Goal: Task Accomplishment & Management: Use online tool/utility

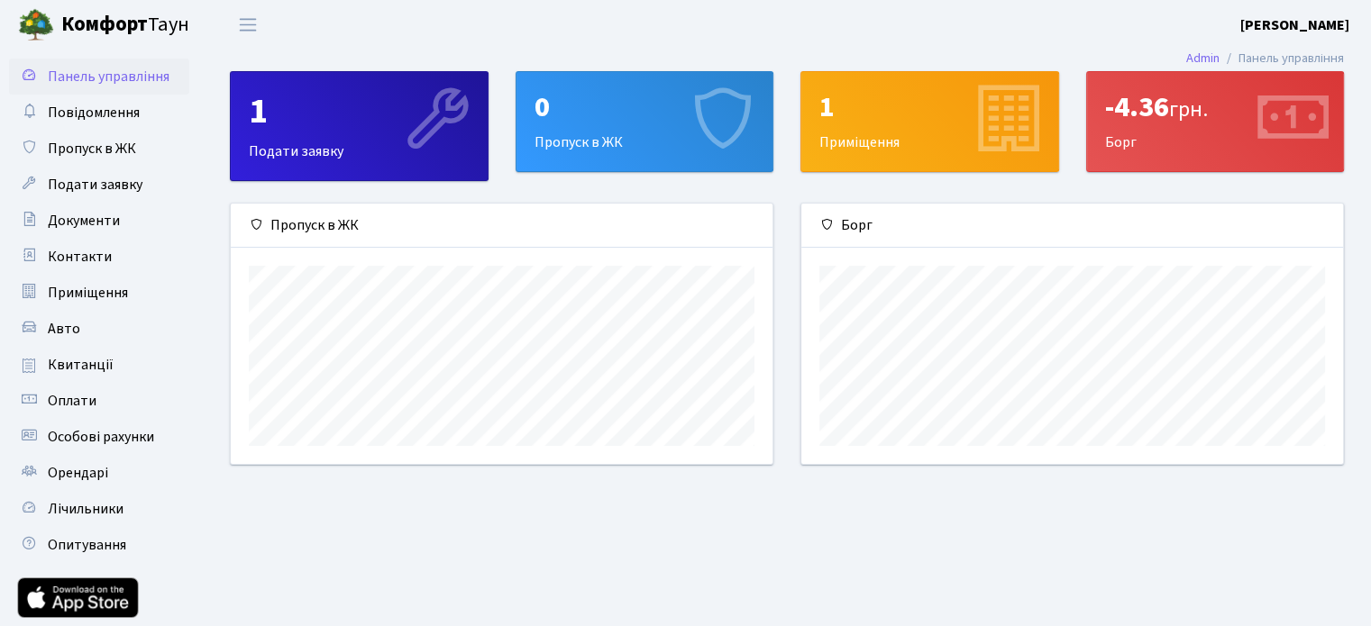
scroll to position [260, 542]
click at [83, 228] on span "Документи" at bounding box center [84, 221] width 72 height 20
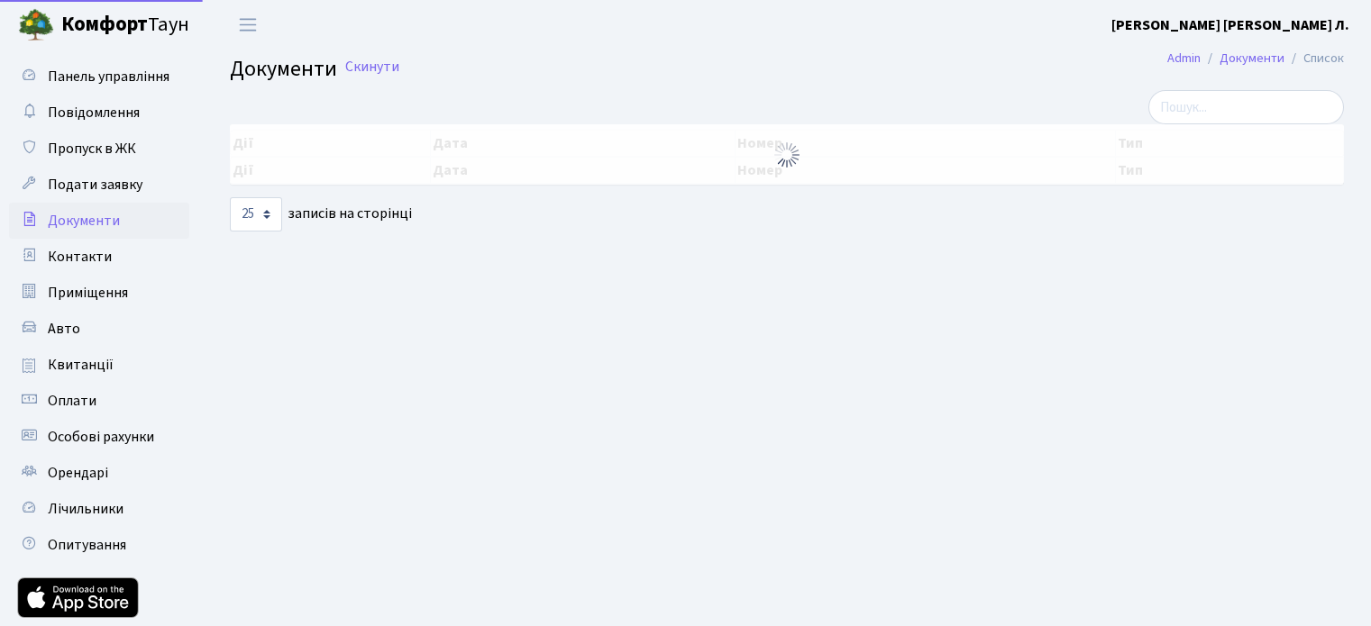
select select "25"
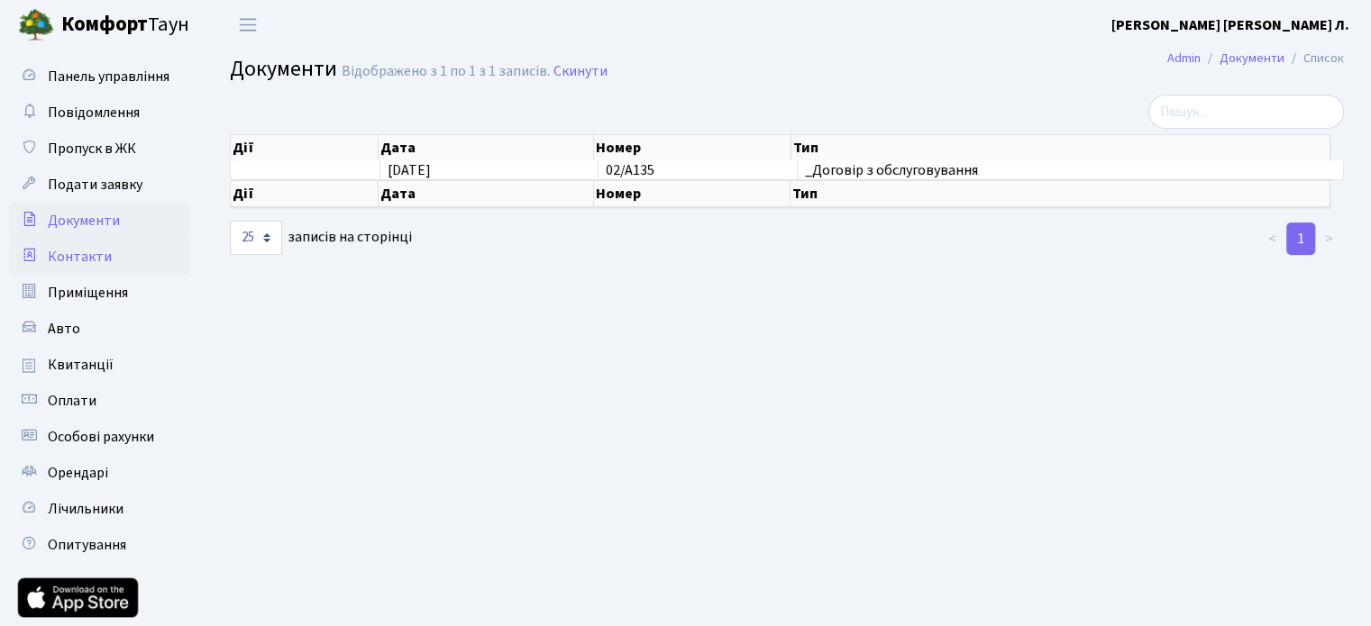
click at [81, 254] on span "Контакти" at bounding box center [80, 257] width 64 height 20
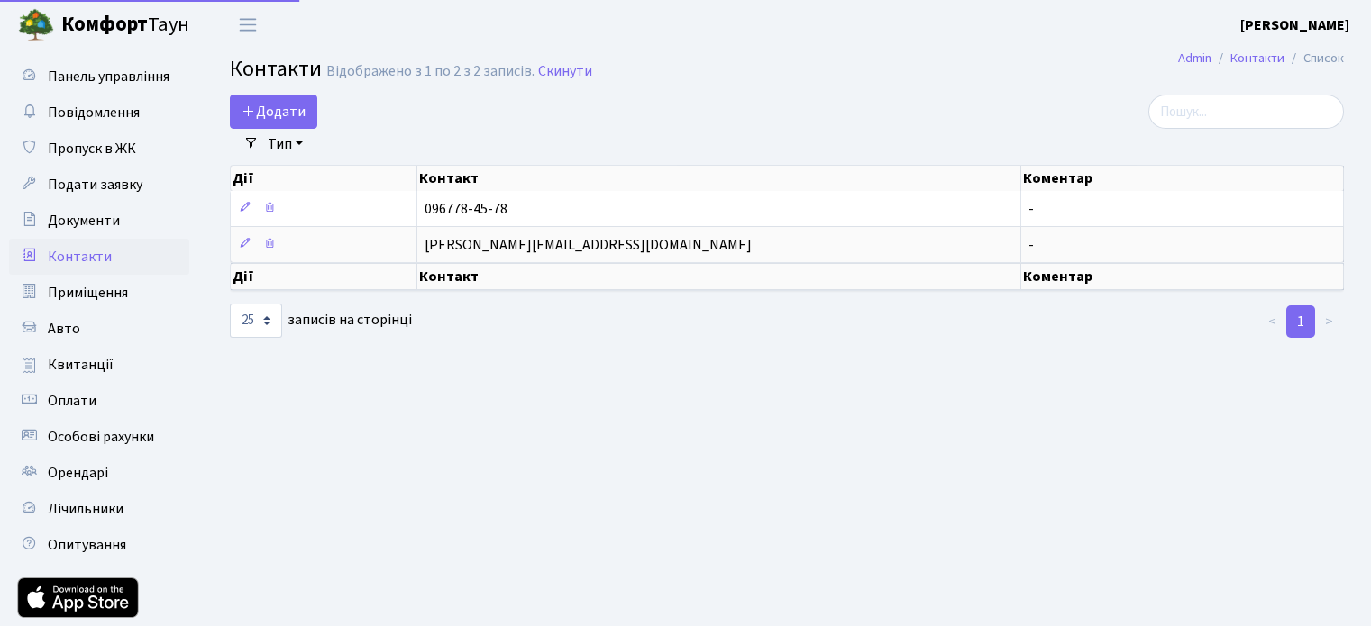
select select "25"
click at [87, 284] on span "Приміщення" at bounding box center [88, 293] width 80 height 20
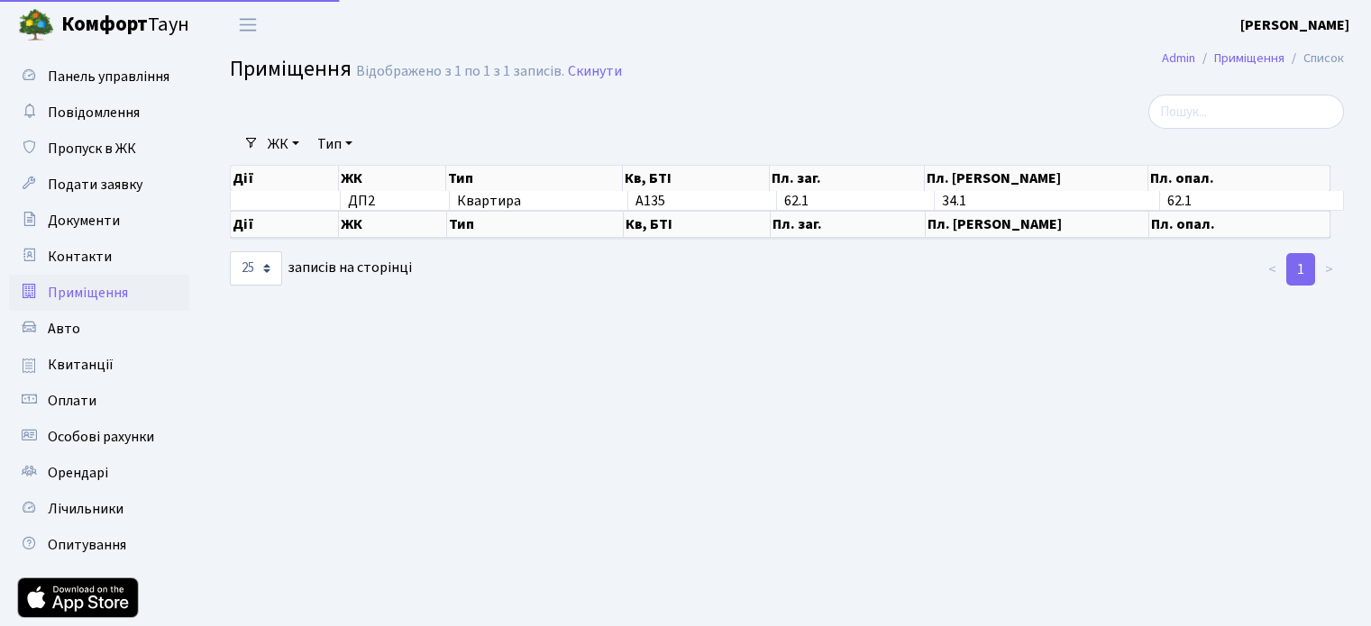
select select "25"
click at [106, 446] on span "Особові рахунки" at bounding box center [101, 437] width 106 height 20
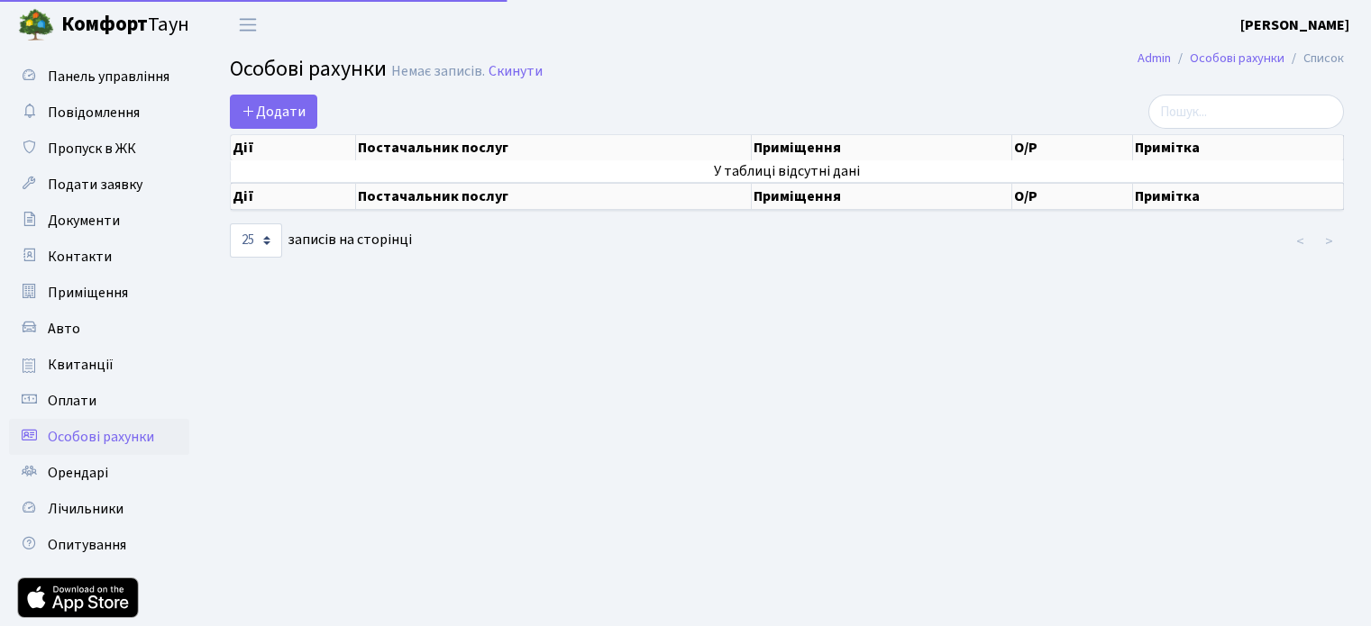
select select "25"
click at [88, 84] on span "Панель управління" at bounding box center [109, 77] width 122 height 20
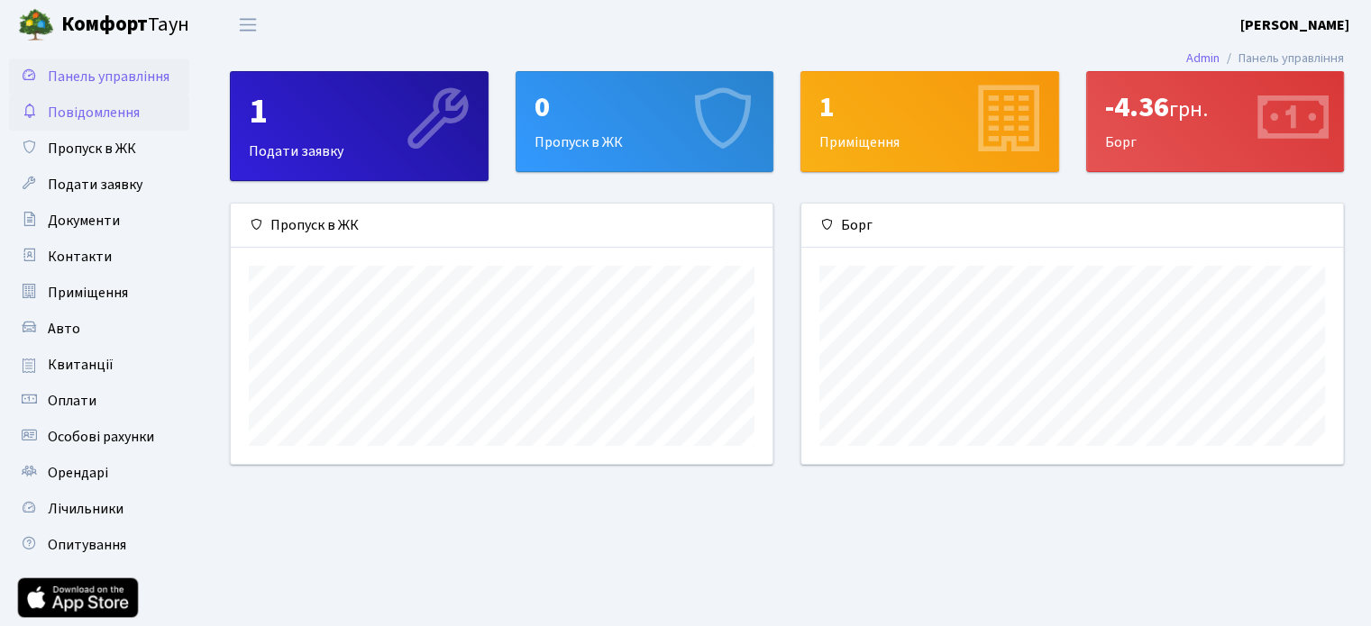
scroll to position [260, 542]
click at [1159, 95] on div "-4.36 грн." at bounding box center [1215, 107] width 221 height 34
click at [1278, 136] on icon at bounding box center [1291, 121] width 86 height 86
click at [888, 127] on div "1 Приміщення" at bounding box center [929, 121] width 257 height 99
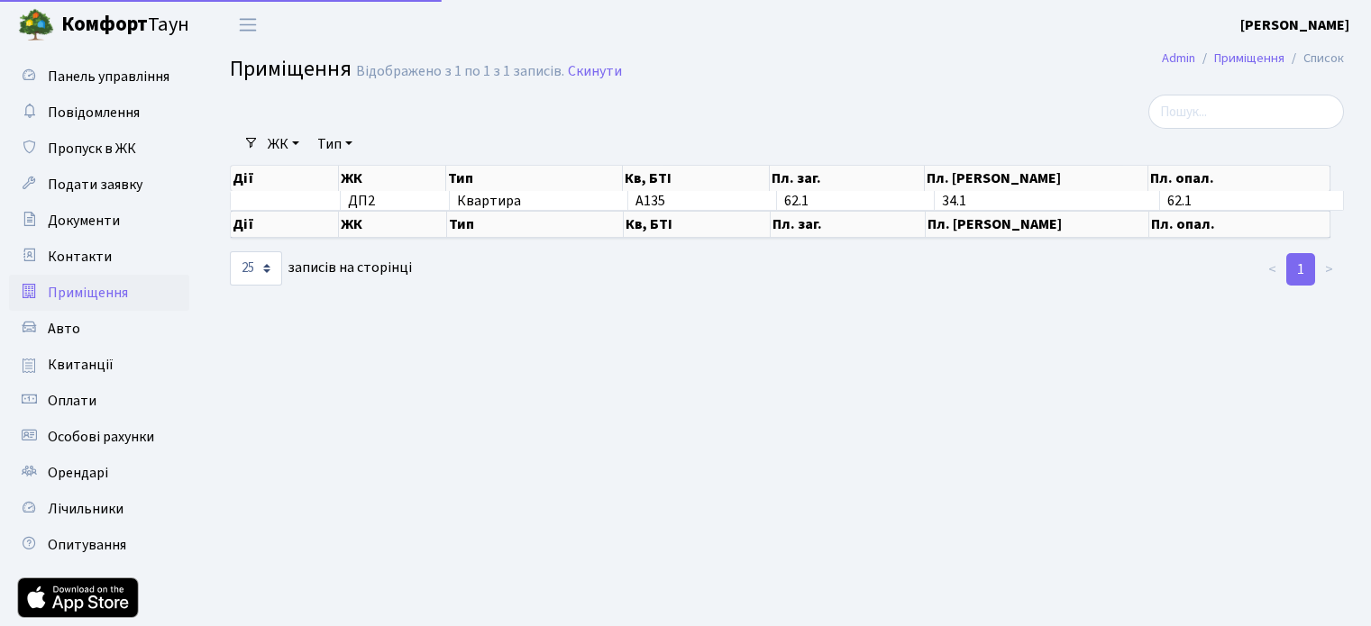
select select "25"
click at [96, 82] on span "Панель управління" at bounding box center [109, 77] width 122 height 20
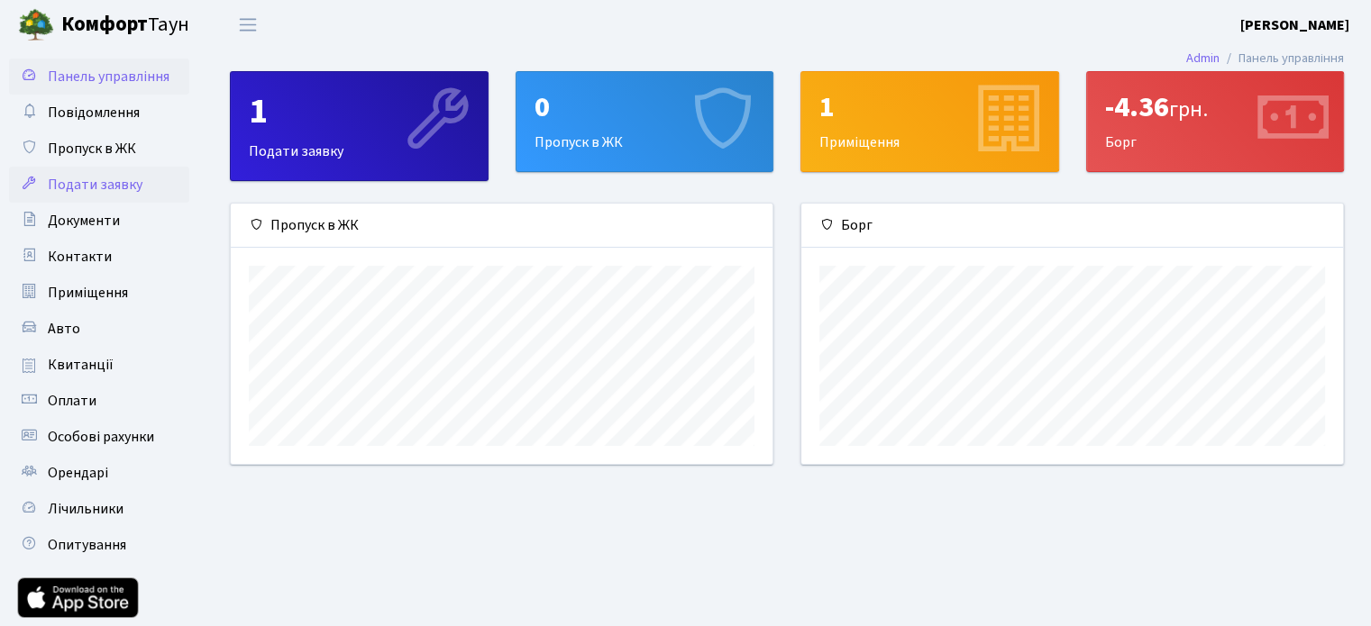
scroll to position [260, 542]
click at [78, 471] on span "Орендарі" at bounding box center [78, 473] width 60 height 20
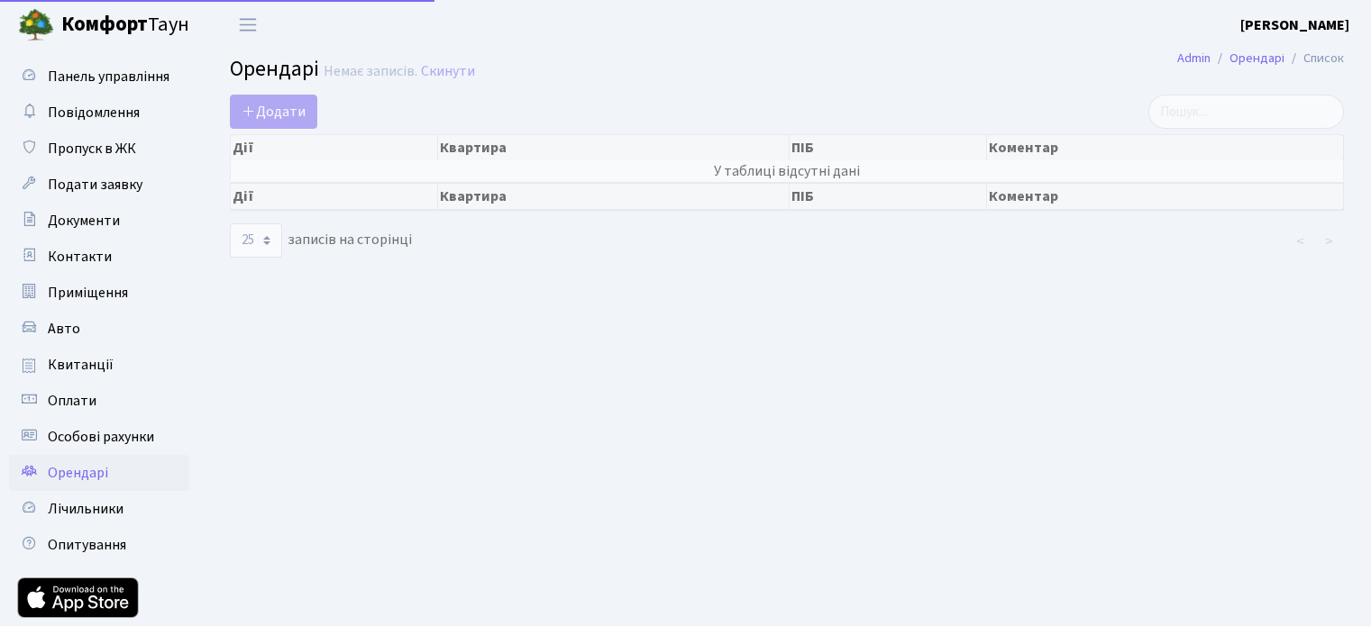
select select "25"
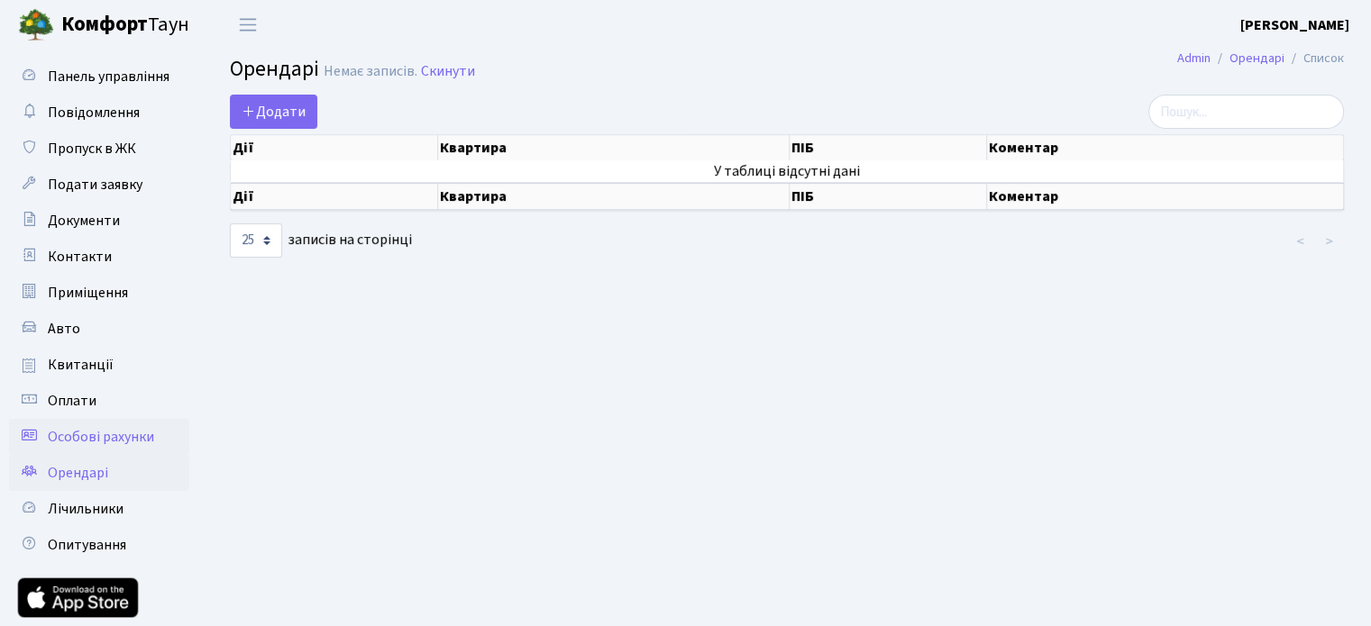
click at [73, 421] on link "Особові рахунки" at bounding box center [99, 437] width 180 height 36
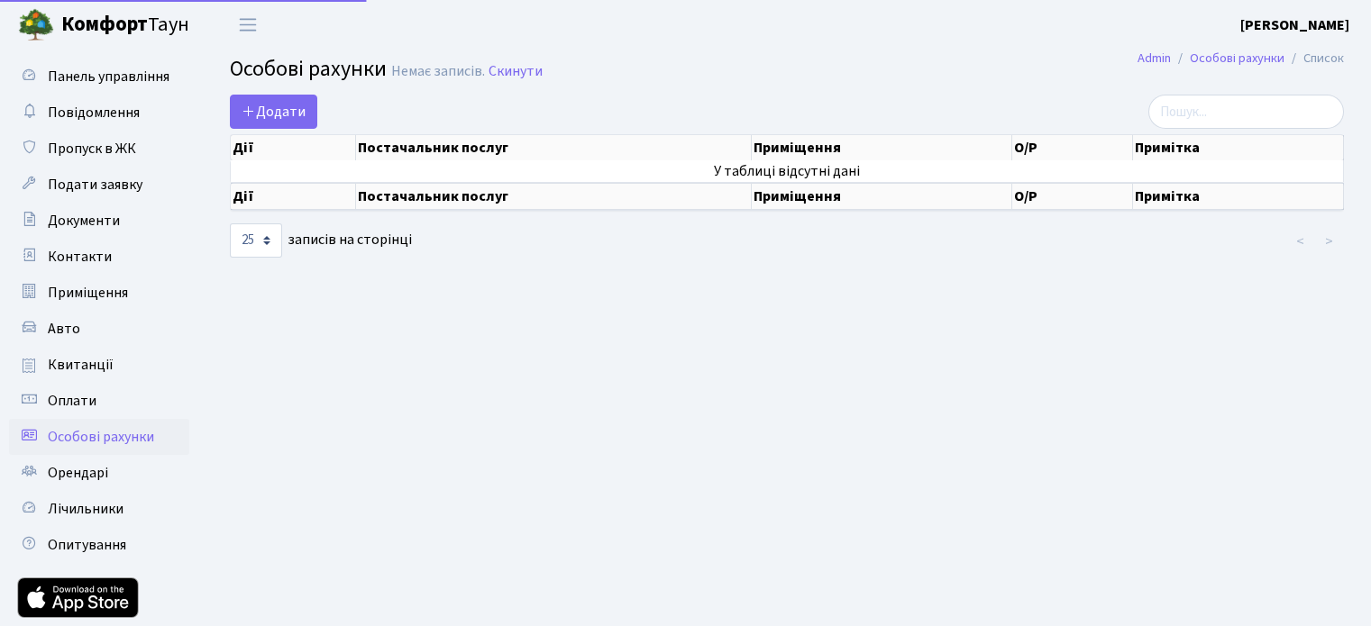
select select "25"
click at [65, 401] on span "Оплати" at bounding box center [72, 401] width 49 height 20
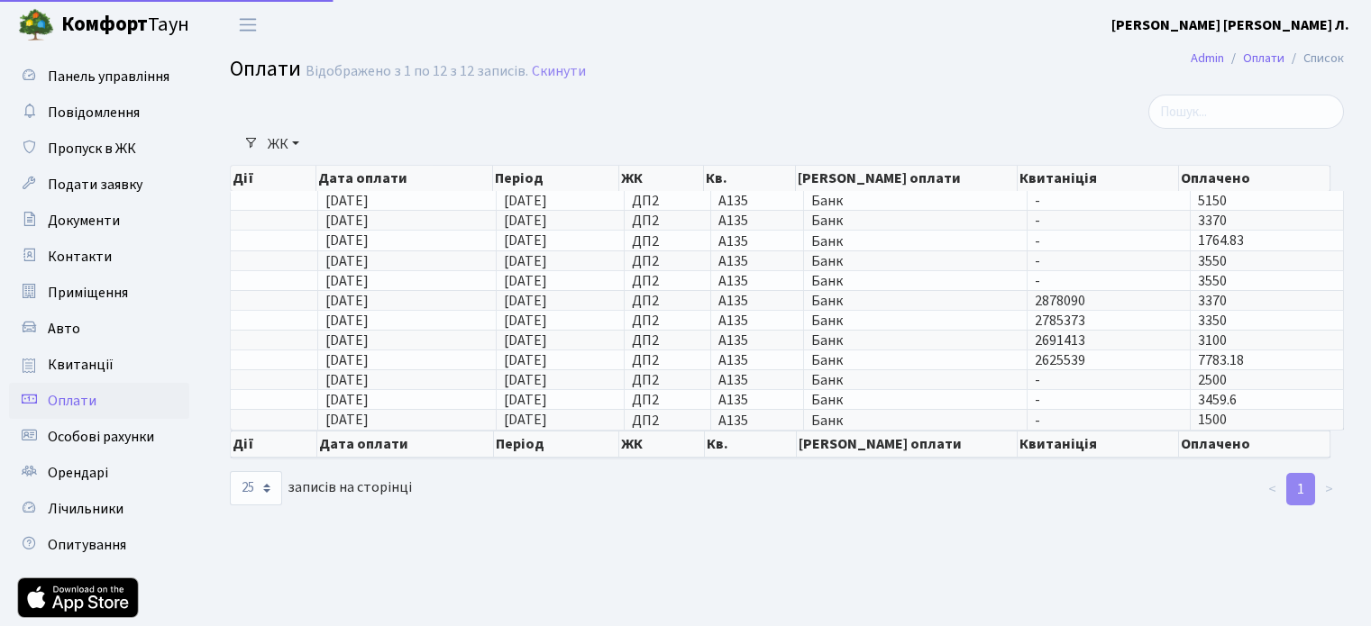
select select "25"
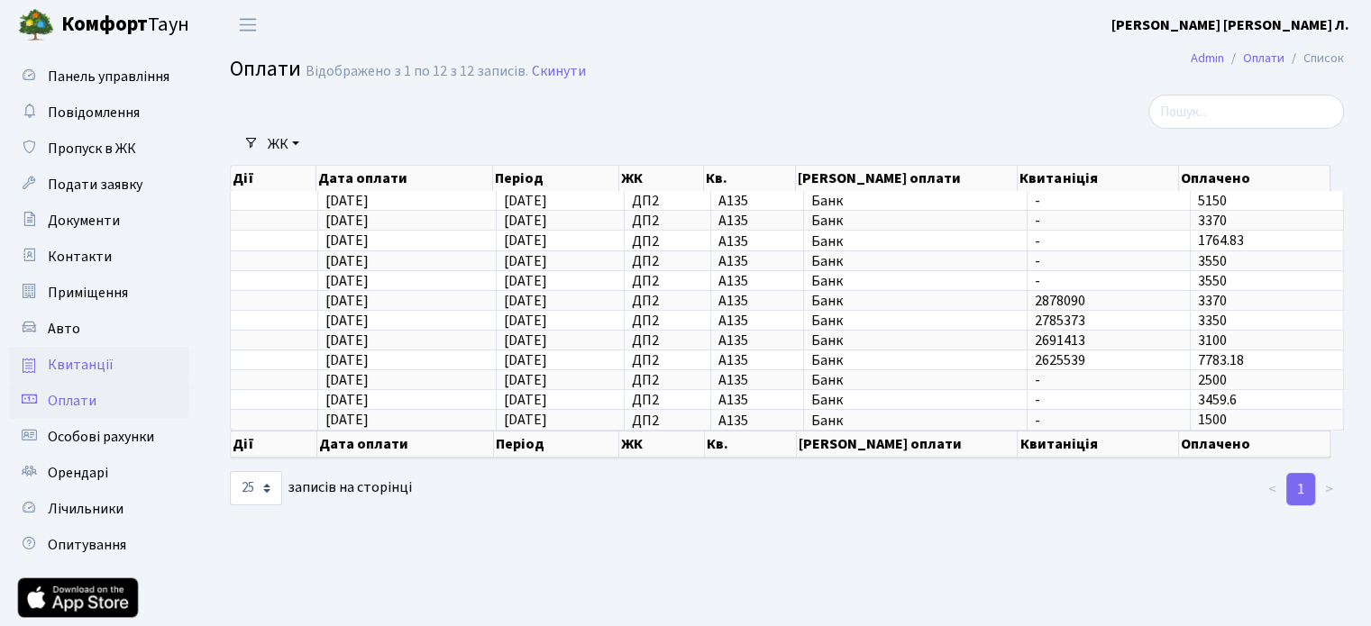
click at [69, 359] on span "Квитанції" at bounding box center [81, 365] width 66 height 20
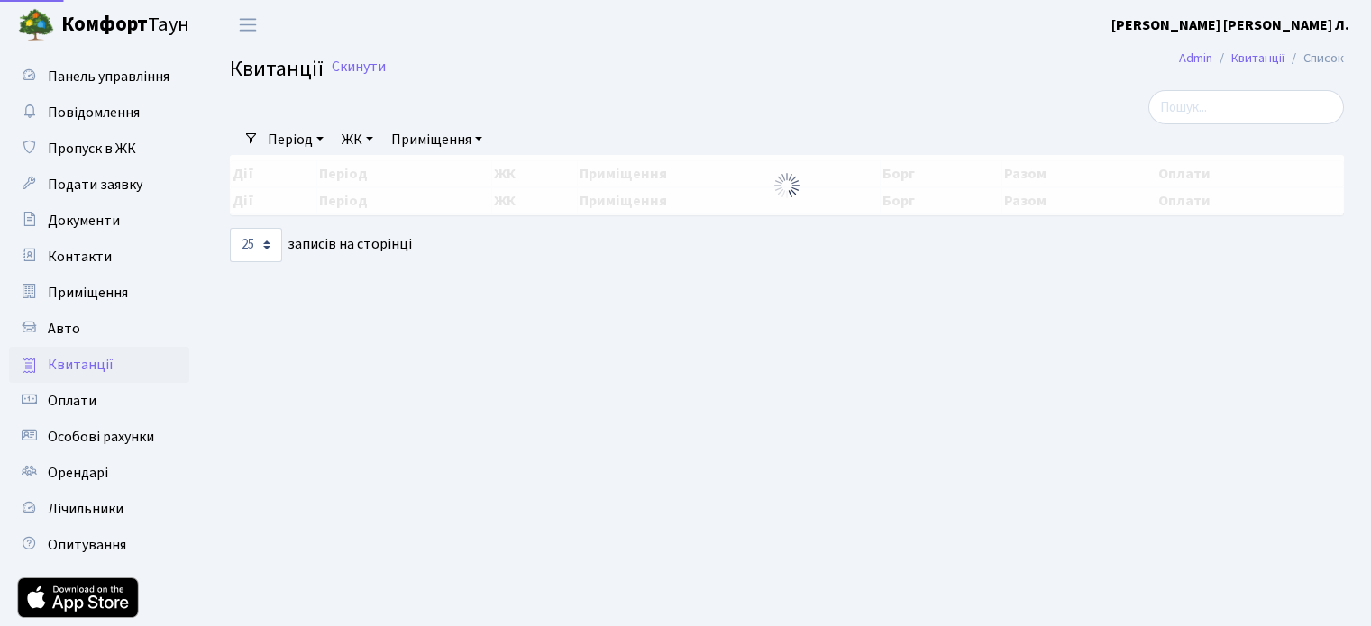
select select "25"
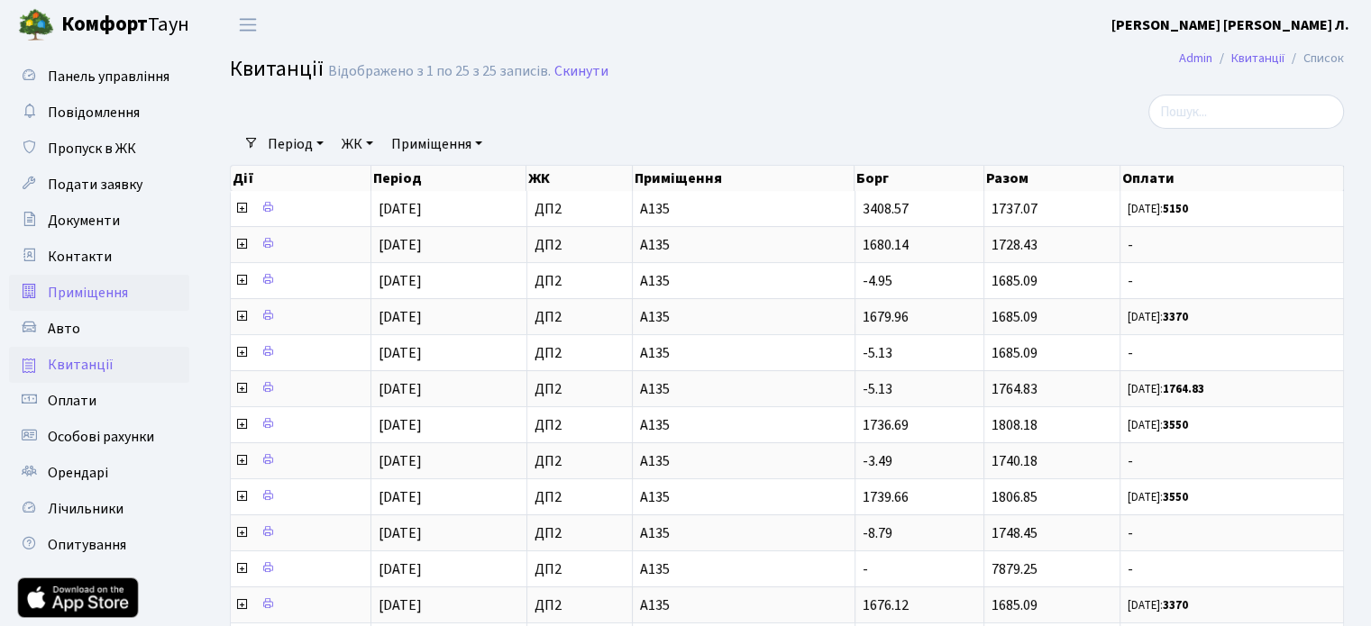
click at [94, 289] on span "Приміщення" at bounding box center [88, 293] width 80 height 20
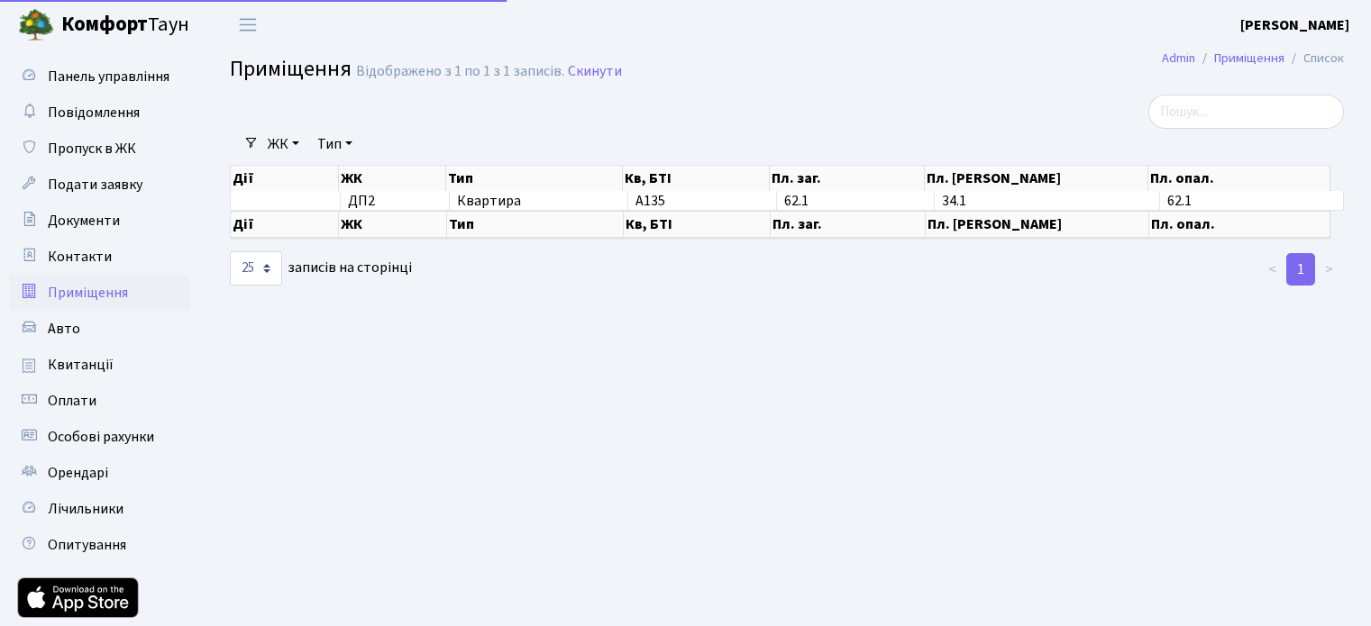
select select "25"
click at [79, 257] on span "Контакти" at bounding box center [80, 257] width 64 height 20
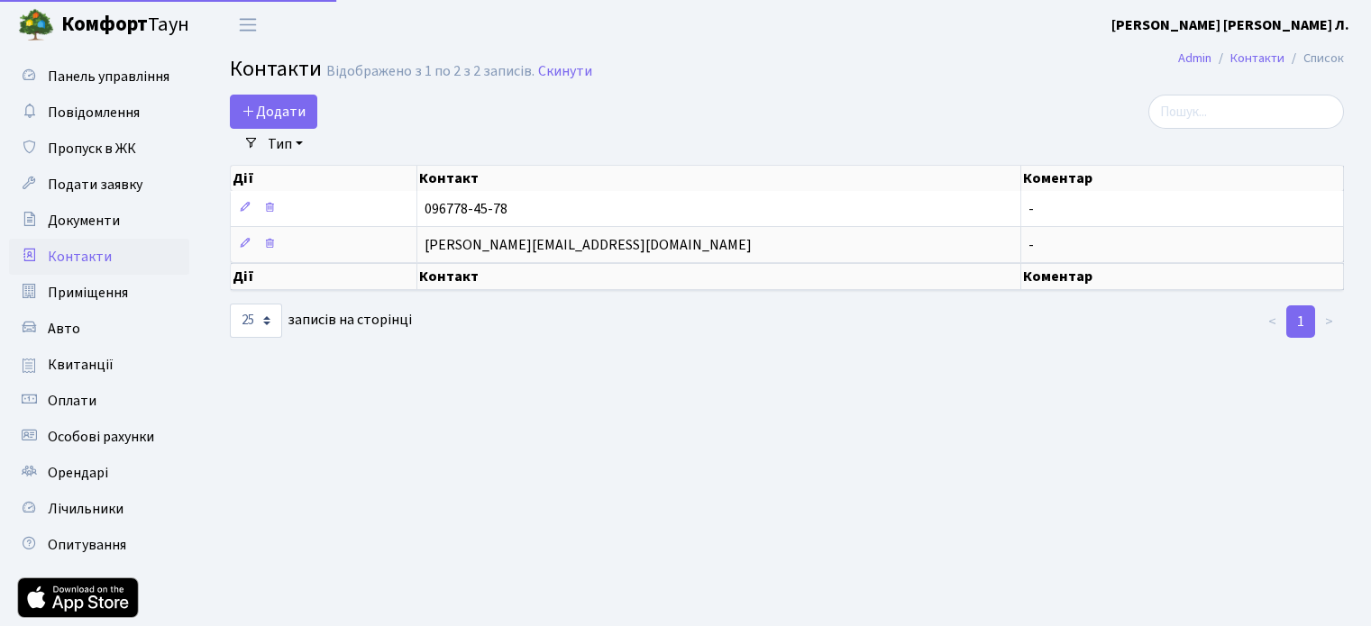
select select "25"
click at [78, 224] on span "Документи" at bounding box center [84, 221] width 72 height 20
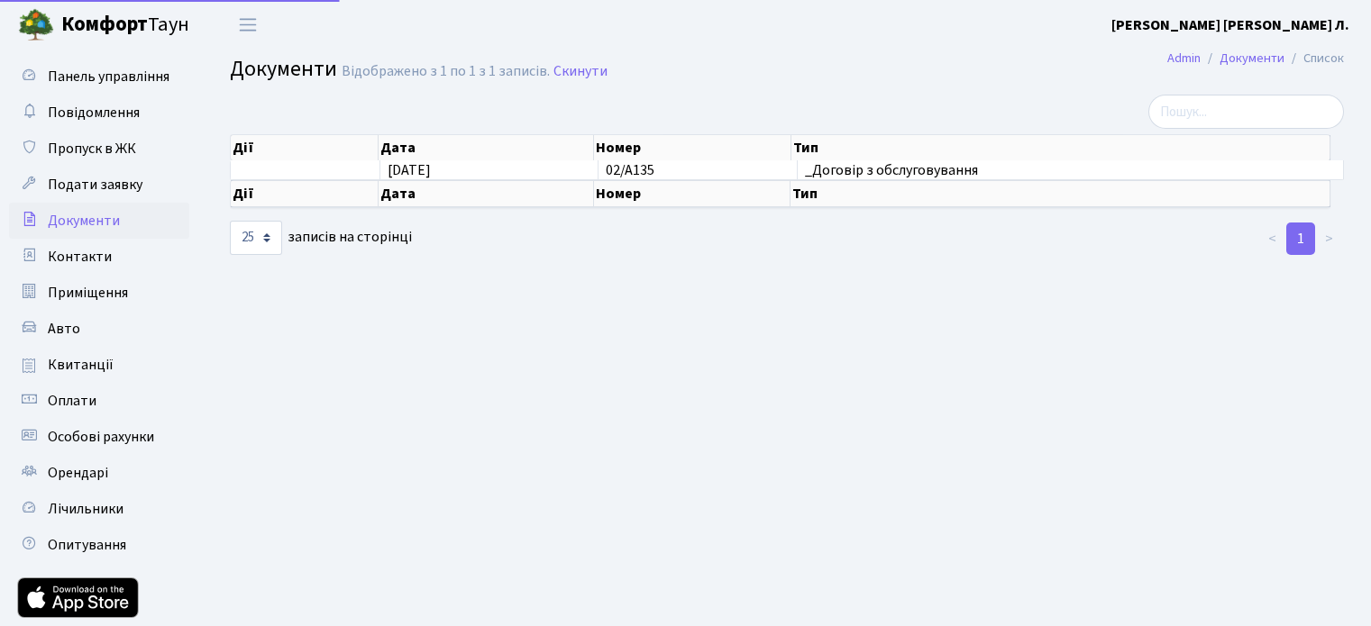
select select "25"
click at [72, 258] on span "Контакти" at bounding box center [80, 257] width 64 height 20
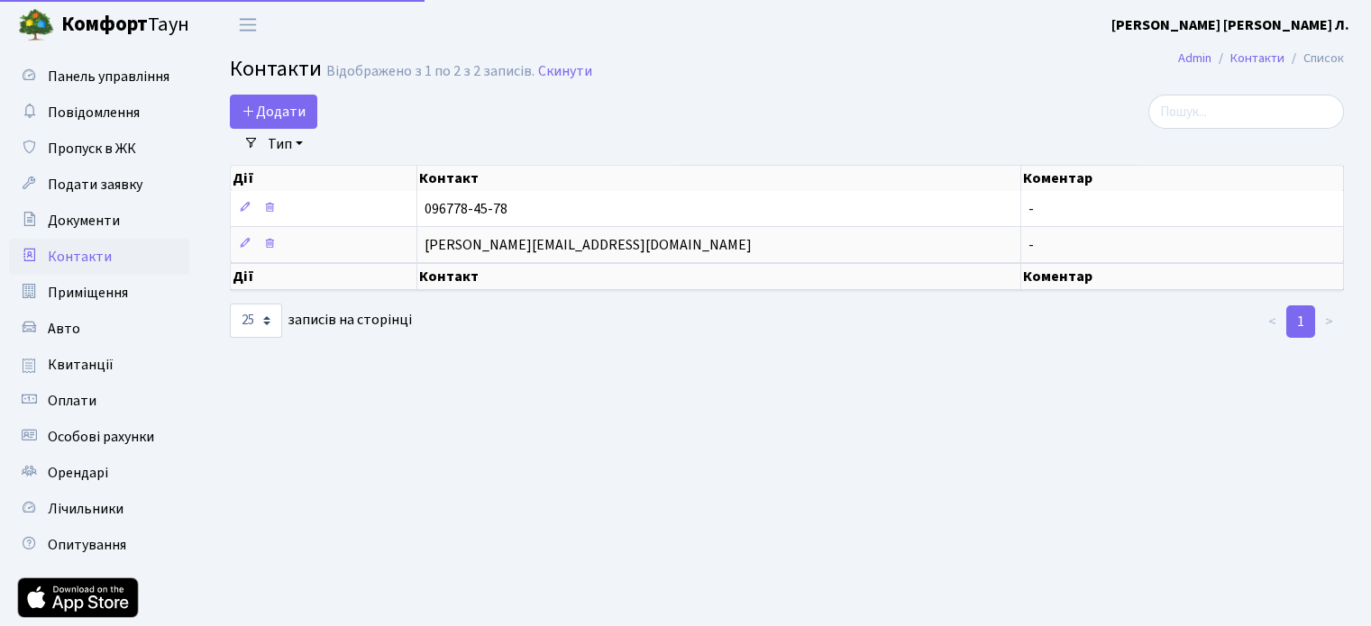
select select "25"
click at [72, 221] on span "Документи" at bounding box center [84, 221] width 72 height 20
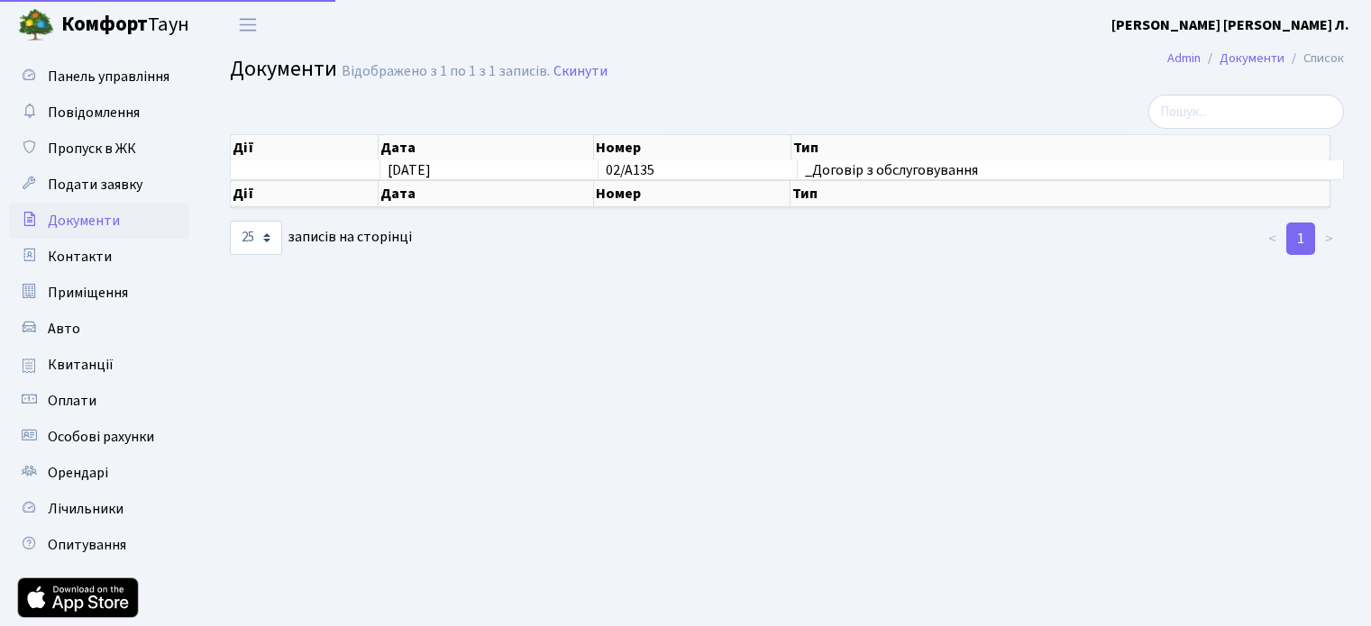
select select "25"
click at [63, 108] on span "Повідомлення" at bounding box center [94, 113] width 92 height 20
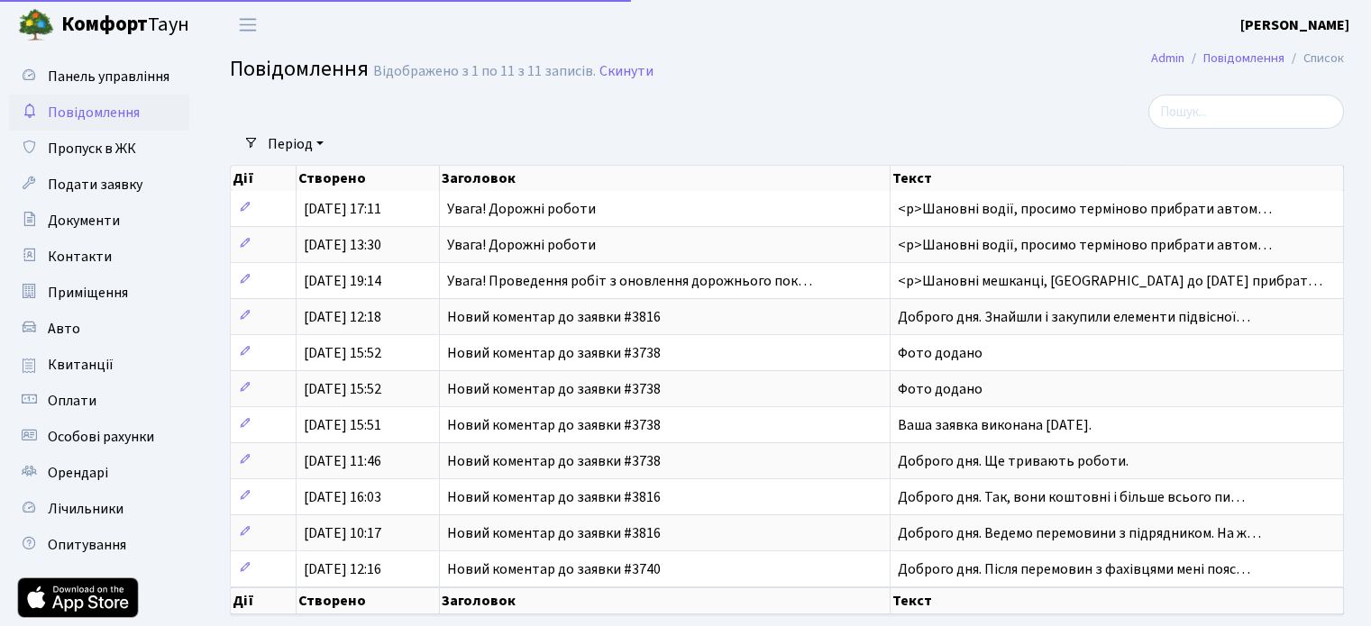
select select "25"
click at [94, 67] on span "Панель управління" at bounding box center [109, 77] width 122 height 20
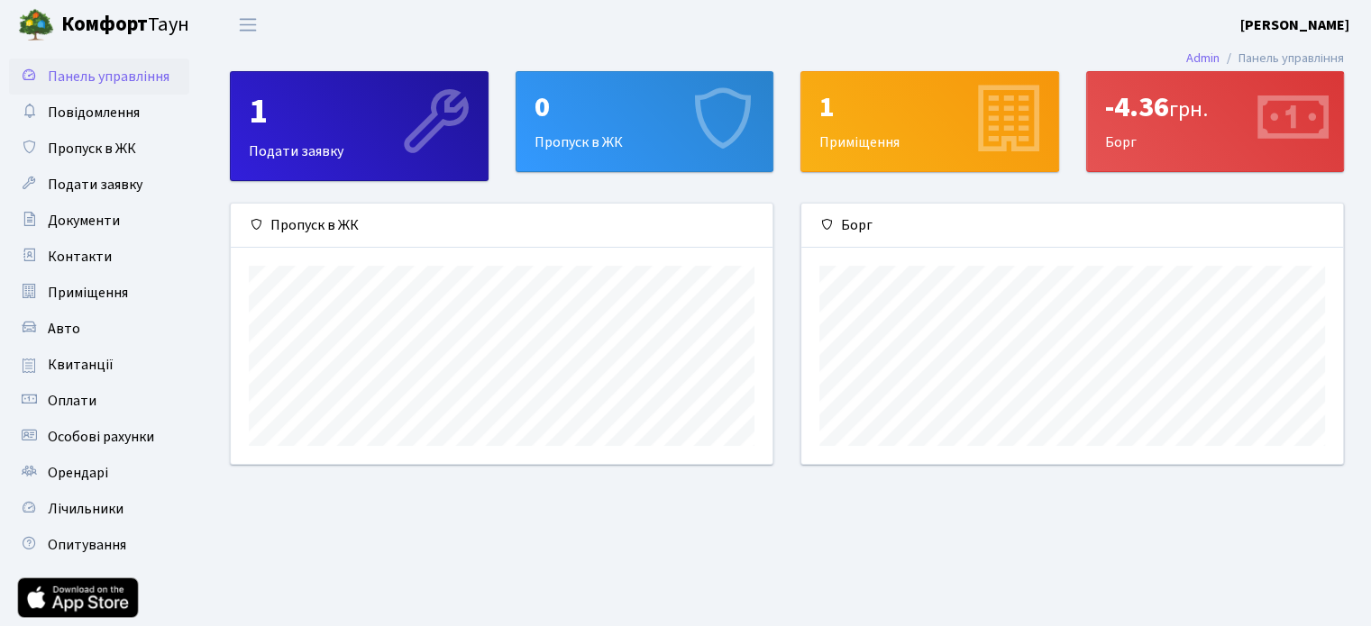
scroll to position [260, 542]
click at [929, 118] on div "1" at bounding box center [929, 107] width 221 height 34
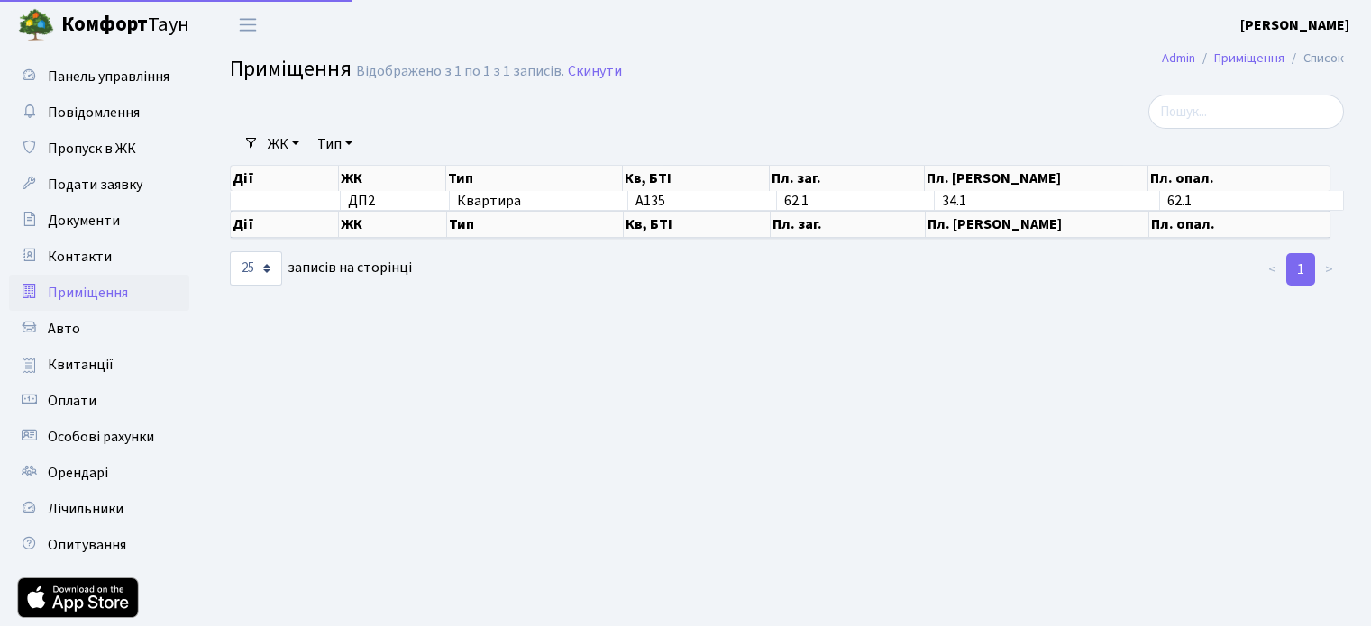
select select "25"
click at [1191, 64] on link "Admin" at bounding box center [1178, 58] width 33 height 19
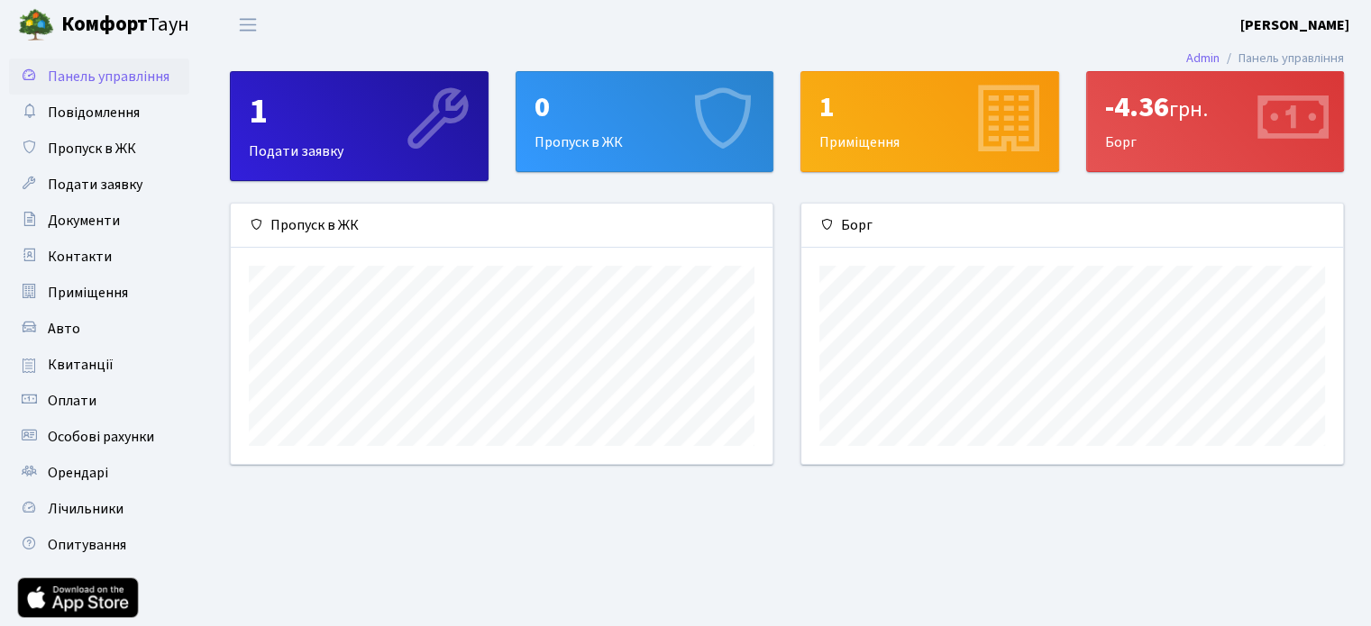
scroll to position [260, 542]
click at [239, 30] on span "Переключити навігацію" at bounding box center [247, 24] width 27 height 21
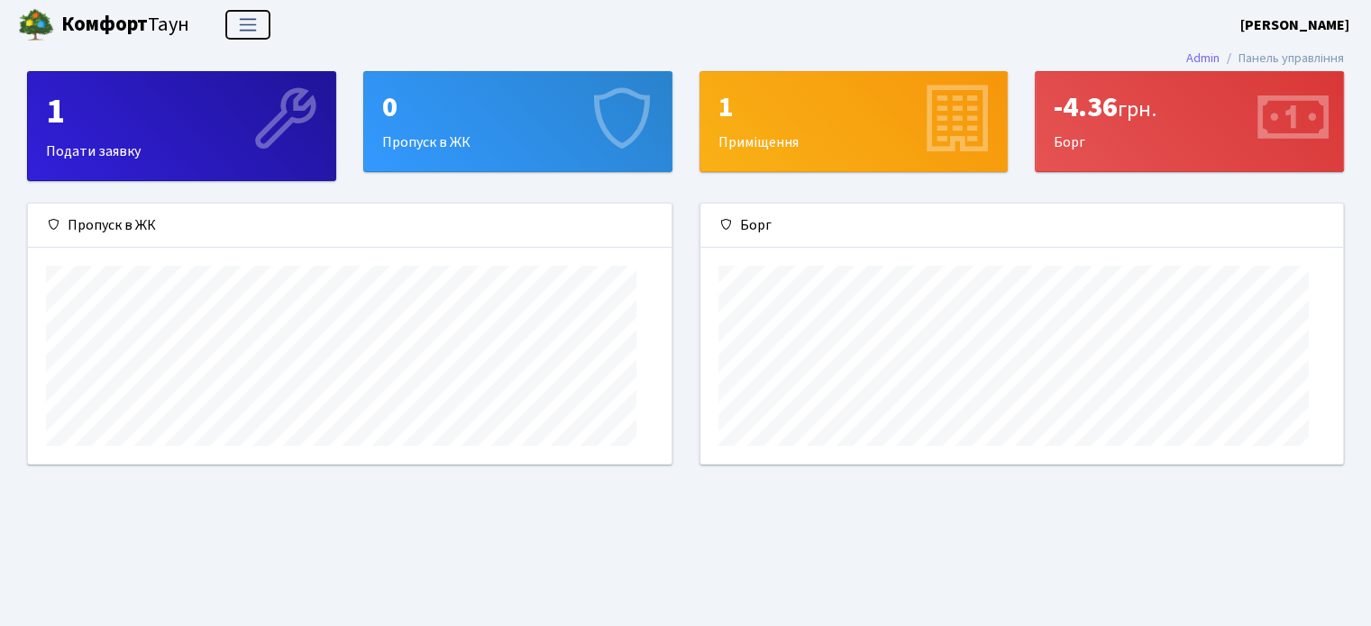
scroll to position [260, 643]
click at [239, 30] on span "Переключити навігацію" at bounding box center [247, 24] width 27 height 21
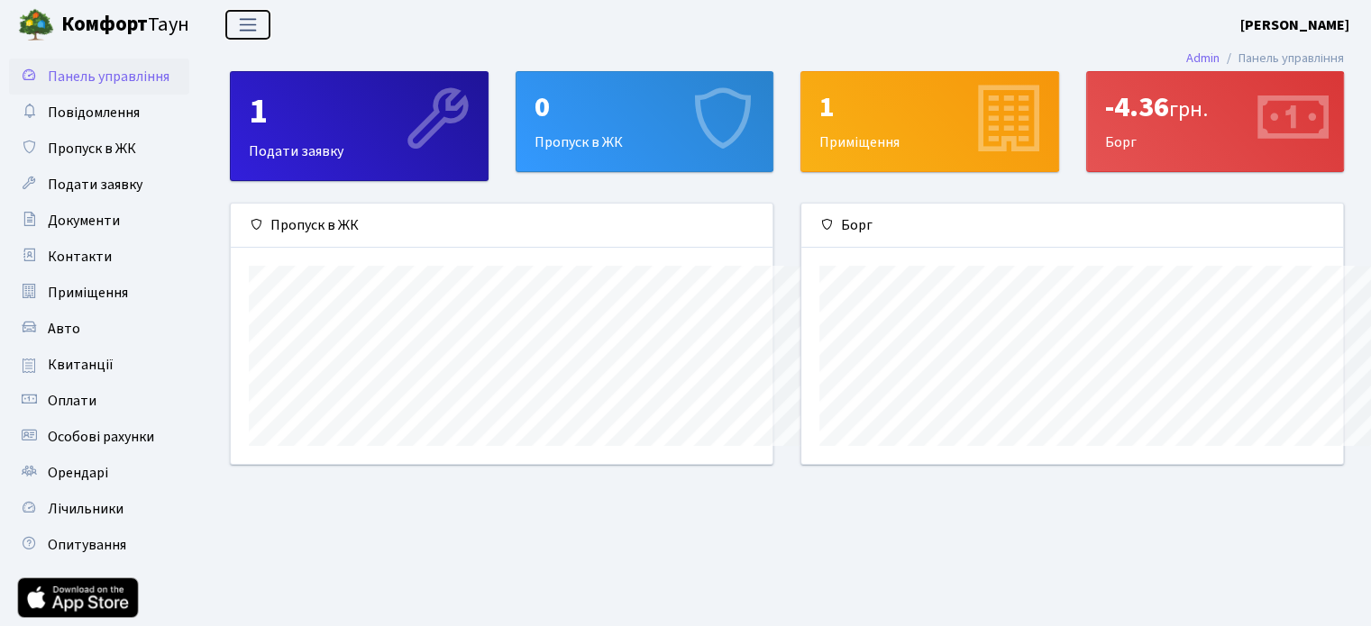
scroll to position [901009, 900727]
click at [61, 502] on span "Лічильники" at bounding box center [86, 509] width 76 height 20
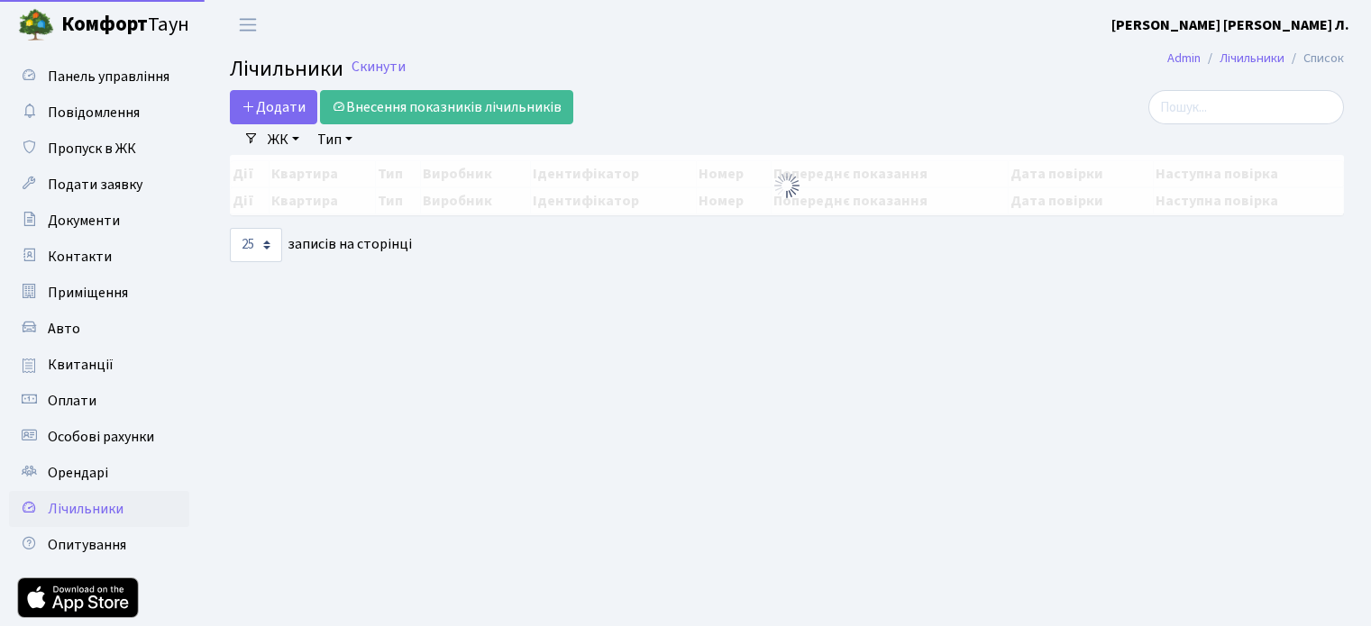
select select "25"
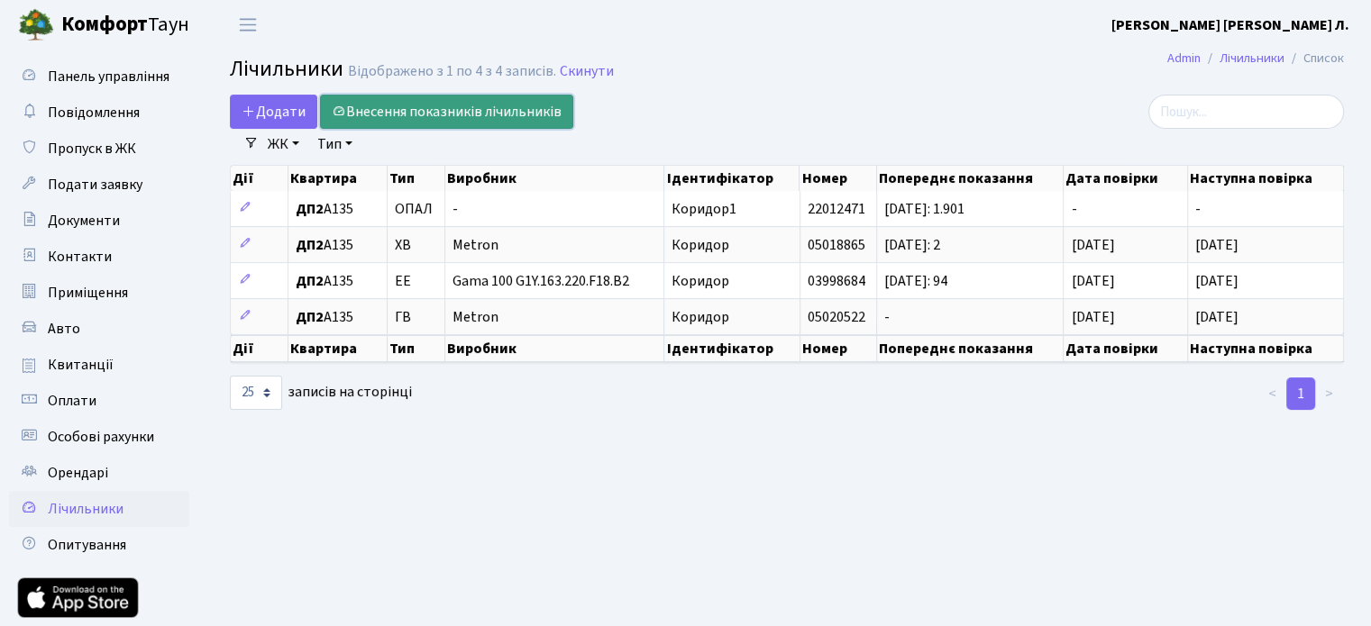
click at [473, 109] on link "Внесення показників лічильників" at bounding box center [446, 112] width 253 height 34
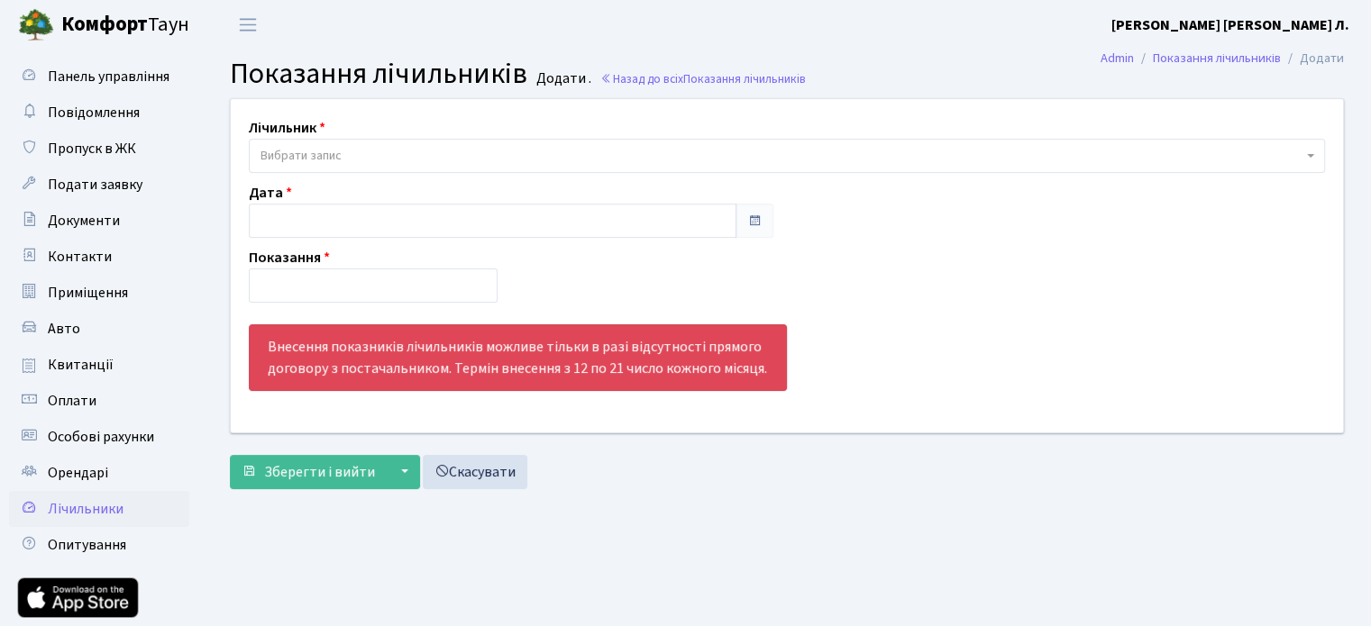
click at [357, 137] on div "Лічильник - <b>ДП2</b>&nbsp;&nbsp;&nbsp;А135, ЕЕ, Gama 100 G1Y.163.220.F18.B2, …" at bounding box center [786, 145] width 1103 height 56
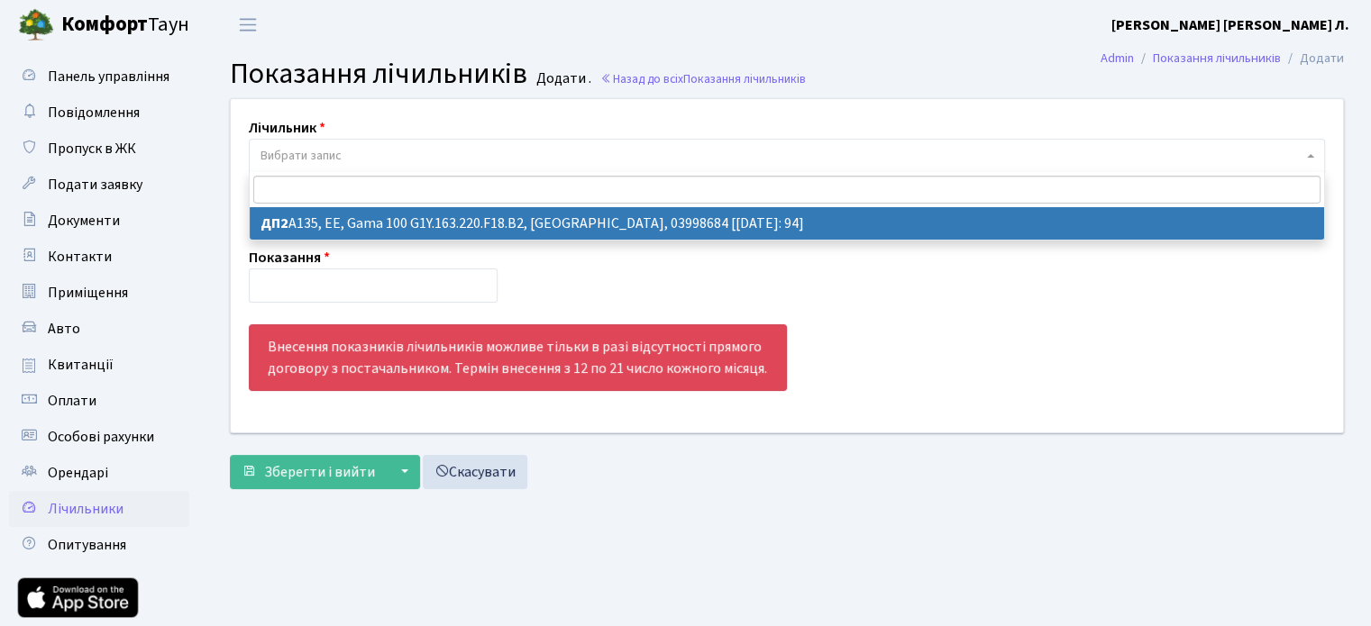
click at [369, 160] on span "Вибрати запис" at bounding box center [781, 156] width 1042 height 18
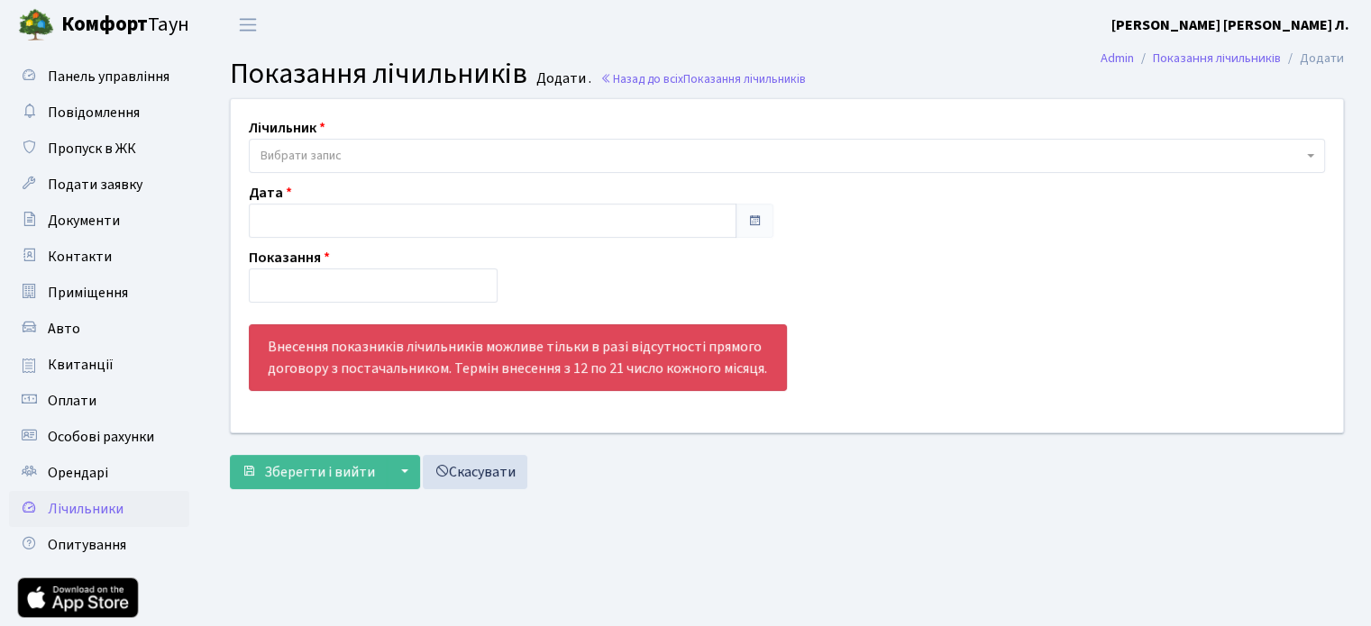
click at [77, 21] on b "Комфорт" at bounding box center [104, 24] width 87 height 29
